Goal: Communication & Community: Answer question/provide support

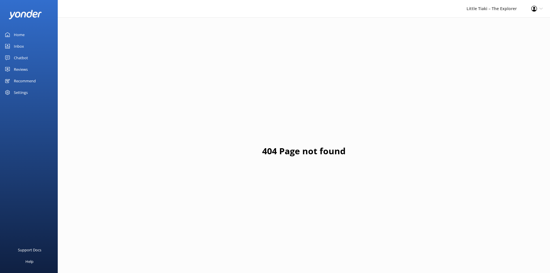
click at [32, 47] on link "Inbox" at bounding box center [29, 46] width 58 height 12
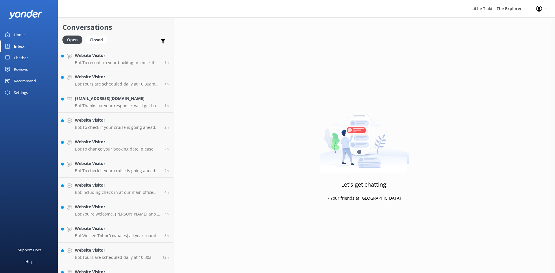
scroll to position [56, 0]
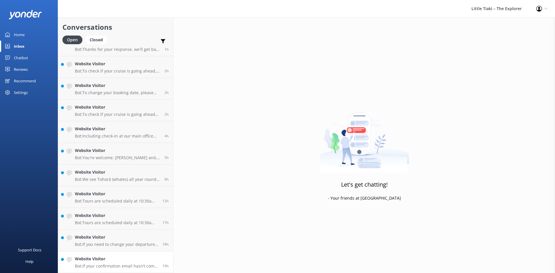
click at [147, 261] on h4 "Website Visitor" at bounding box center [116, 259] width 83 height 6
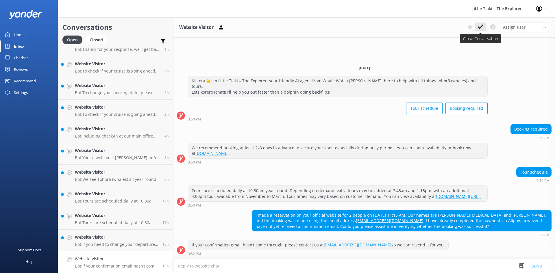
click at [478, 27] on use at bounding box center [480, 27] width 6 height 5
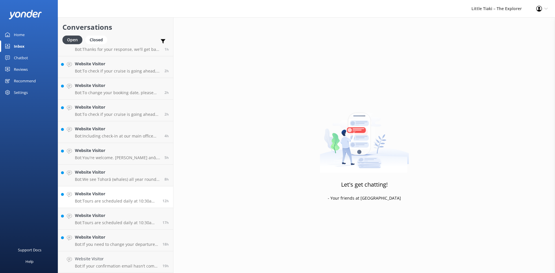
scroll to position [35, 0]
click at [123, 262] on h4 "Website Visitor" at bounding box center [116, 259] width 83 height 6
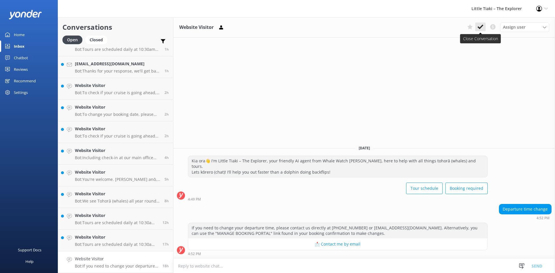
click at [478, 24] on icon at bounding box center [480, 27] width 6 height 6
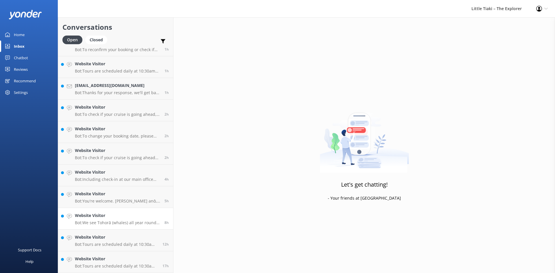
scroll to position [13, 0]
click at [130, 263] on p "Bot: Tours are scheduled daily at 10:30am year-round. Extra tours may be added …" at bounding box center [116, 265] width 83 height 5
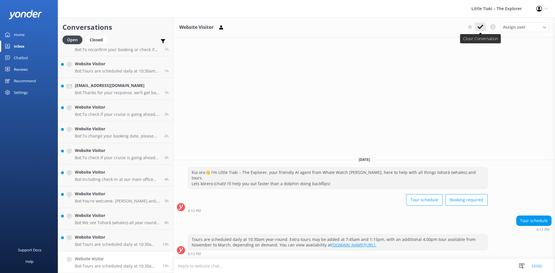
click at [480, 30] on button at bounding box center [480, 27] width 10 height 9
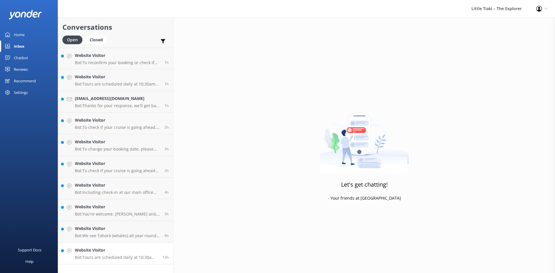
click at [141, 256] on p "Bot: Tours are scheduled daily at 10:30am year-round. Extra tours may be added …" at bounding box center [116, 257] width 83 height 5
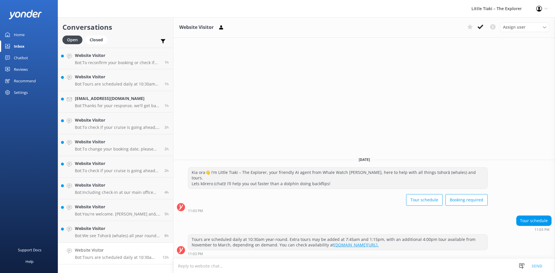
click at [483, 22] on div "Website Visitor Assign user Customer Support Wiremu Stone Abba kahu [PERSON_NAM…" at bounding box center [363, 27] width 381 height 20
click at [480, 24] on icon at bounding box center [480, 27] width 6 height 6
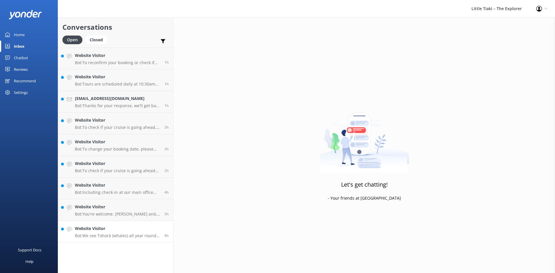
click at [123, 234] on p "Bot: We see Tohorā (whales) all year round – there is no better time of the day…" at bounding box center [117, 235] width 85 height 5
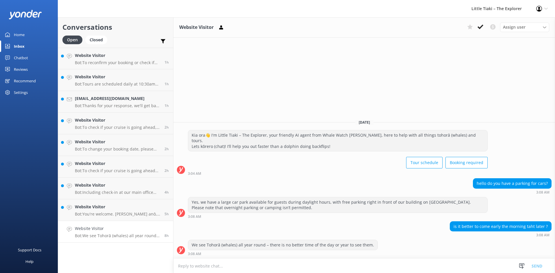
click at [480, 31] on div "Assign user Customer Support Wiremu Stone Abba kahu [PERSON_NAME] [PERSON_NAME]…" at bounding box center [506, 27] width 84 height 9
click at [481, 28] on icon at bounding box center [480, 27] width 6 height 6
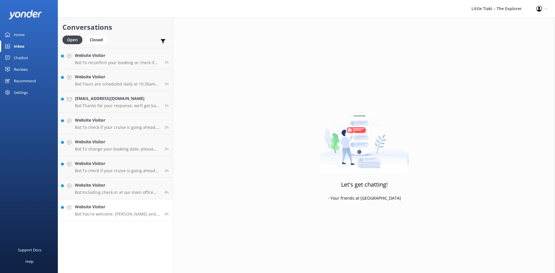
click at [118, 215] on p "Bot: You're welcome. [PERSON_NAME] anō, we hope to see you at Whale Watch [PERS…" at bounding box center [117, 213] width 85 height 5
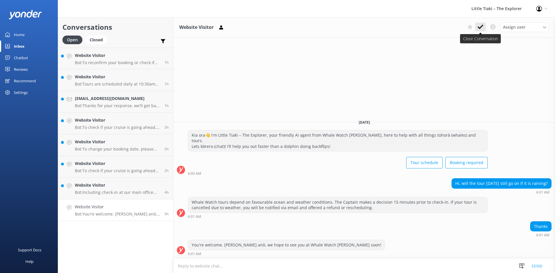
click at [482, 27] on icon at bounding box center [480, 27] width 6 height 6
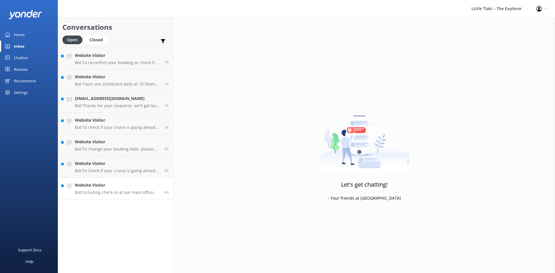
click at [130, 195] on link "Website Visitor Bot: Including check-in at our main office and bus transfers to…" at bounding box center [115, 189] width 115 height 22
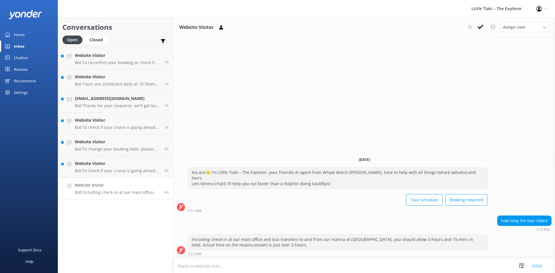
click at [103, 192] on p "Bot: Including check-in at our main office and bus transfers to and from our ma…" at bounding box center [117, 192] width 85 height 5
click at [476, 28] on button at bounding box center [480, 27] width 10 height 9
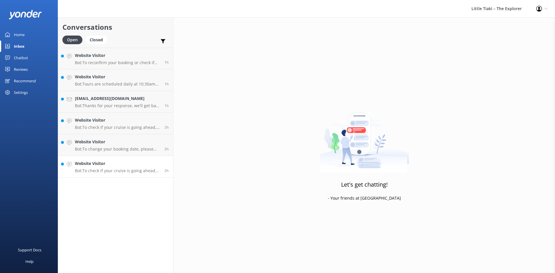
click at [99, 174] on link "Website Visitor Bot: To check if your cruise is going ahead [DATE], please clic…" at bounding box center [115, 167] width 115 height 22
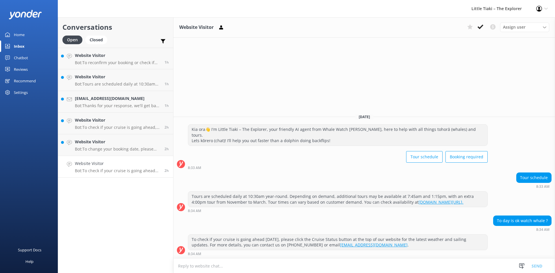
drag, startPoint x: 481, startPoint y: 30, endPoint x: 435, endPoint y: 48, distance: 49.4
click at [481, 31] on button at bounding box center [480, 27] width 10 height 9
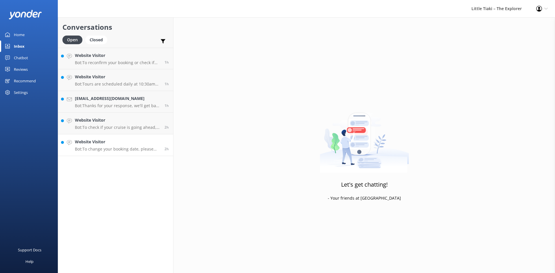
click at [142, 153] on link "Website Visitor Bot: To change your booking date, please contact us directly at…" at bounding box center [115, 145] width 115 height 22
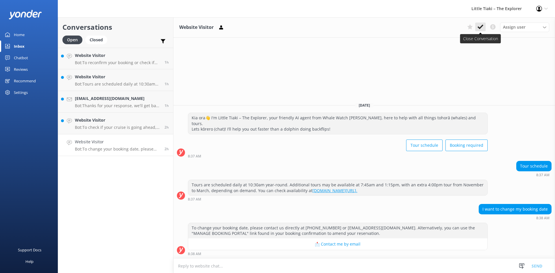
click at [481, 23] on button at bounding box center [480, 27] width 10 height 9
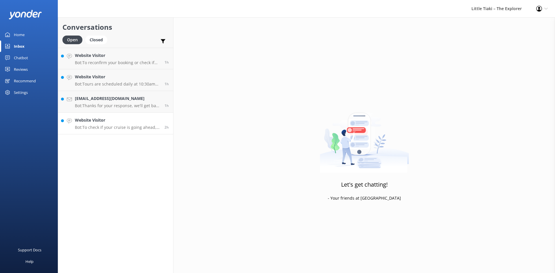
click at [97, 129] on p "Bot: To check if your cruise is going ahead, click the Cruise Status button at …" at bounding box center [117, 127] width 85 height 5
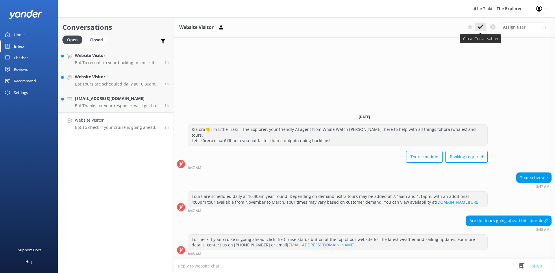
click at [481, 30] on button at bounding box center [480, 27] width 10 height 9
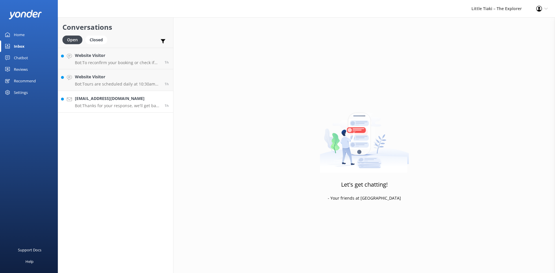
click at [135, 105] on p "Bot: Thanks for your response, we'll get back to you as soon as we can during o…" at bounding box center [117, 105] width 85 height 5
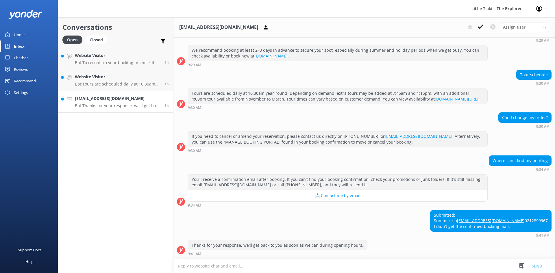
scroll to position [80, 0]
click at [480, 33] on div "[EMAIL_ADDRESS][DOMAIN_NAME] Assign user Customer Support Wiremu Stone Abba kah…" at bounding box center [363, 27] width 381 height 20
drag, startPoint x: 480, startPoint y: 30, endPoint x: 482, endPoint y: 24, distance: 6.7
click at [481, 27] on button at bounding box center [480, 27] width 10 height 9
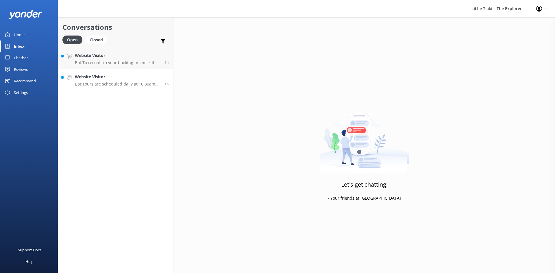
click at [130, 84] on p "Bot: Tours are scheduled daily at 10:30am year-round. Depending on demand, extr…" at bounding box center [117, 83] width 85 height 5
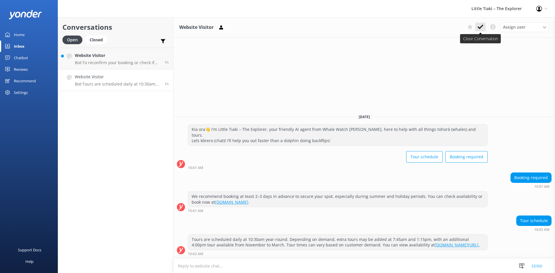
click at [481, 29] on icon at bounding box center [480, 27] width 6 height 6
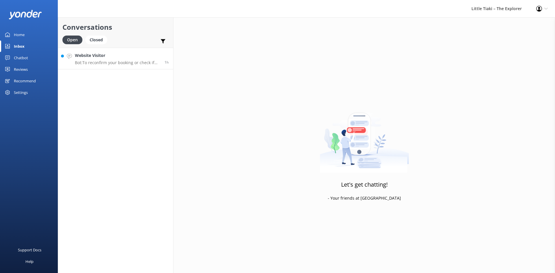
click at [117, 66] on link "Website Visitor Bot: To reconfirm your booking or check if your tour is going a…" at bounding box center [115, 59] width 115 height 22
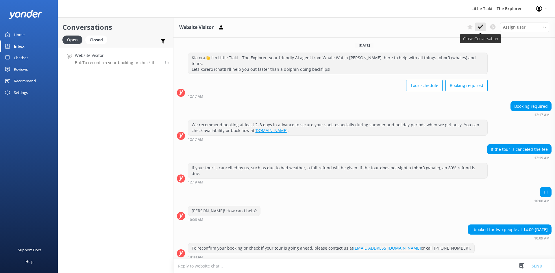
click at [481, 27] on icon at bounding box center [480, 27] width 6 height 6
